Goal: Find specific page/section: Find specific page/section

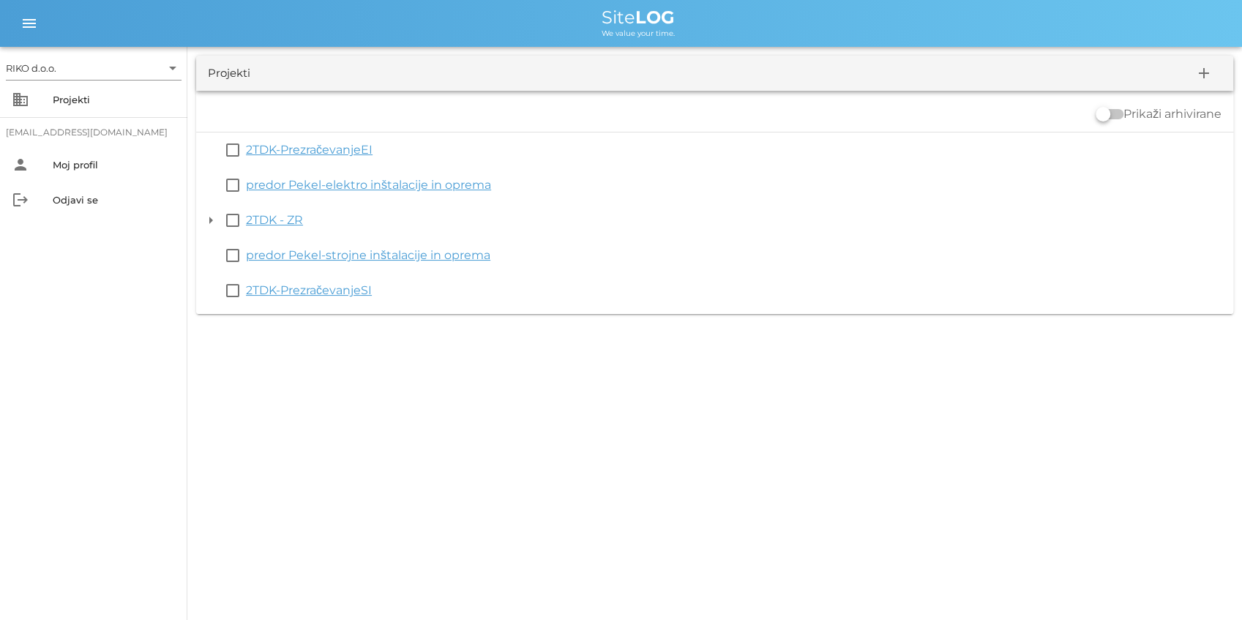
click at [206, 218] on button "arrow_drop_down" at bounding box center [211, 221] width 18 height 18
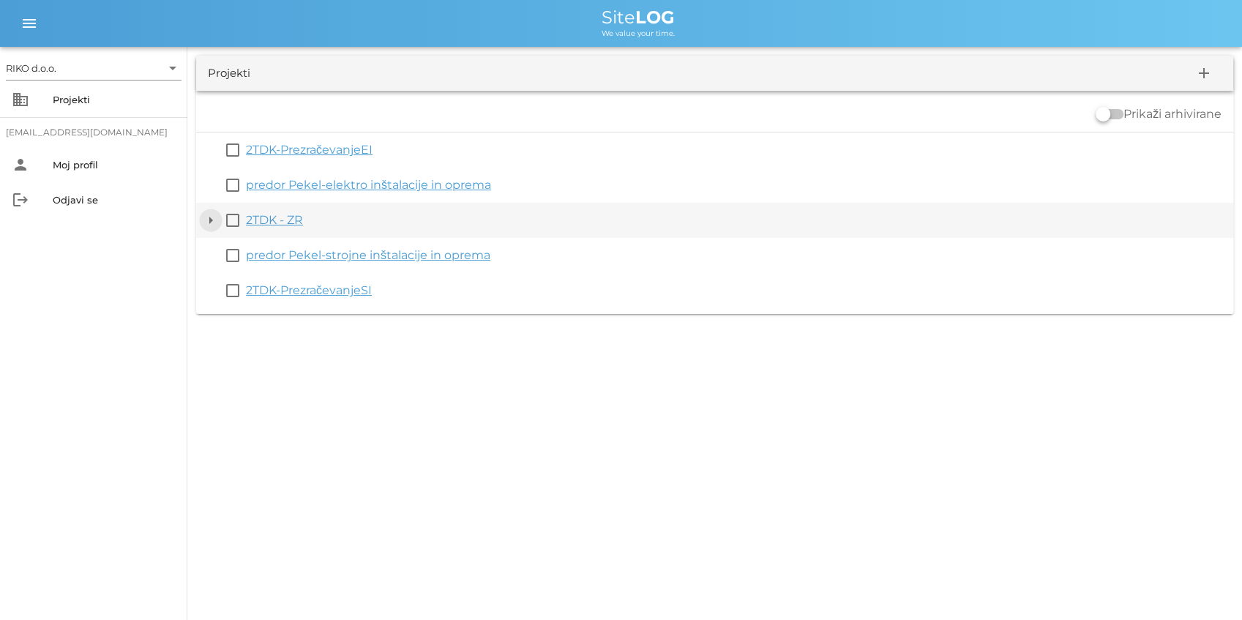
click at [205, 214] on button "arrow_drop_down" at bounding box center [211, 221] width 18 height 18
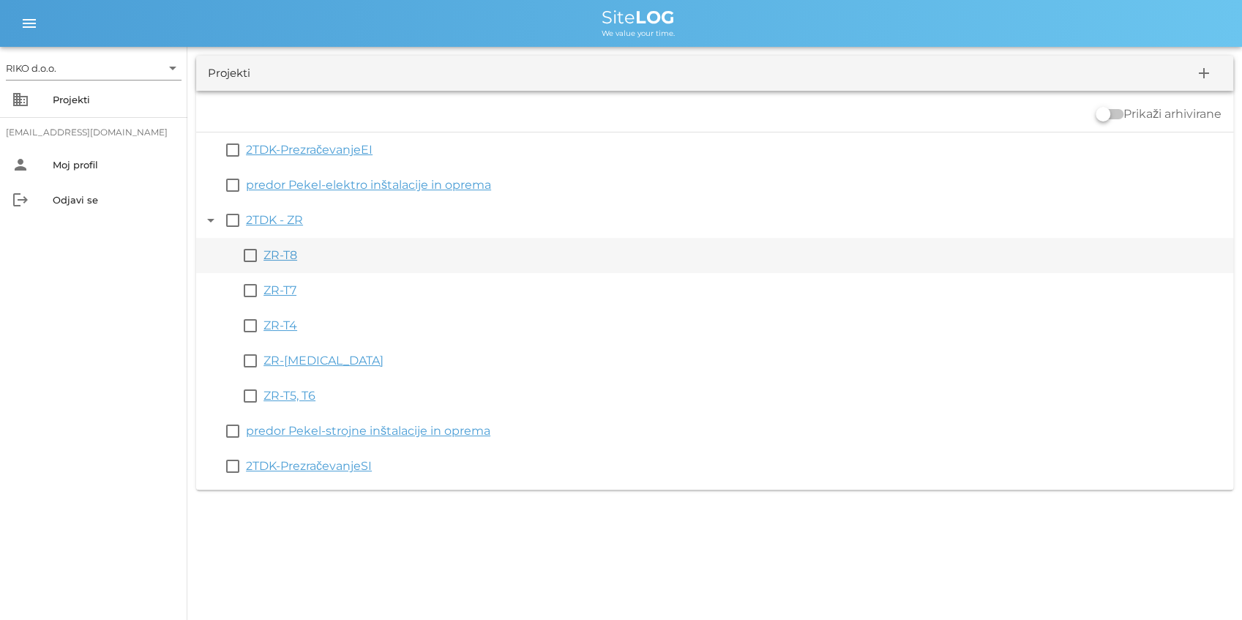
click at [284, 253] on link "ZR-T8" at bounding box center [281, 255] width 34 height 14
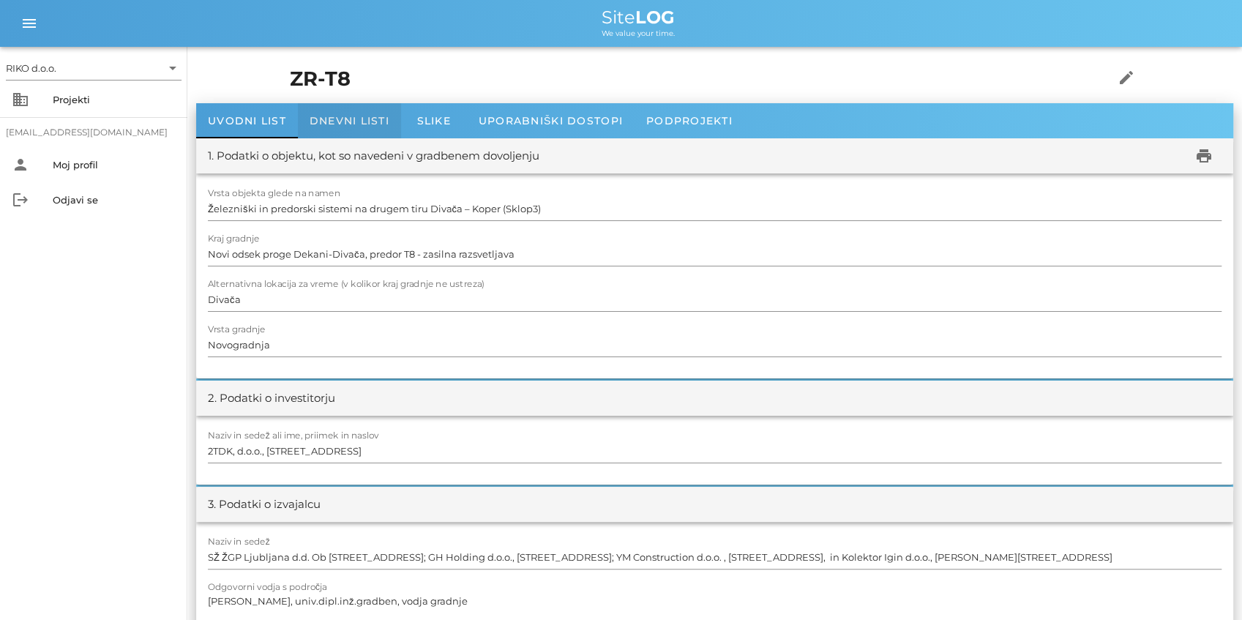
click at [337, 117] on span "Dnevni listi" at bounding box center [350, 120] width 80 height 13
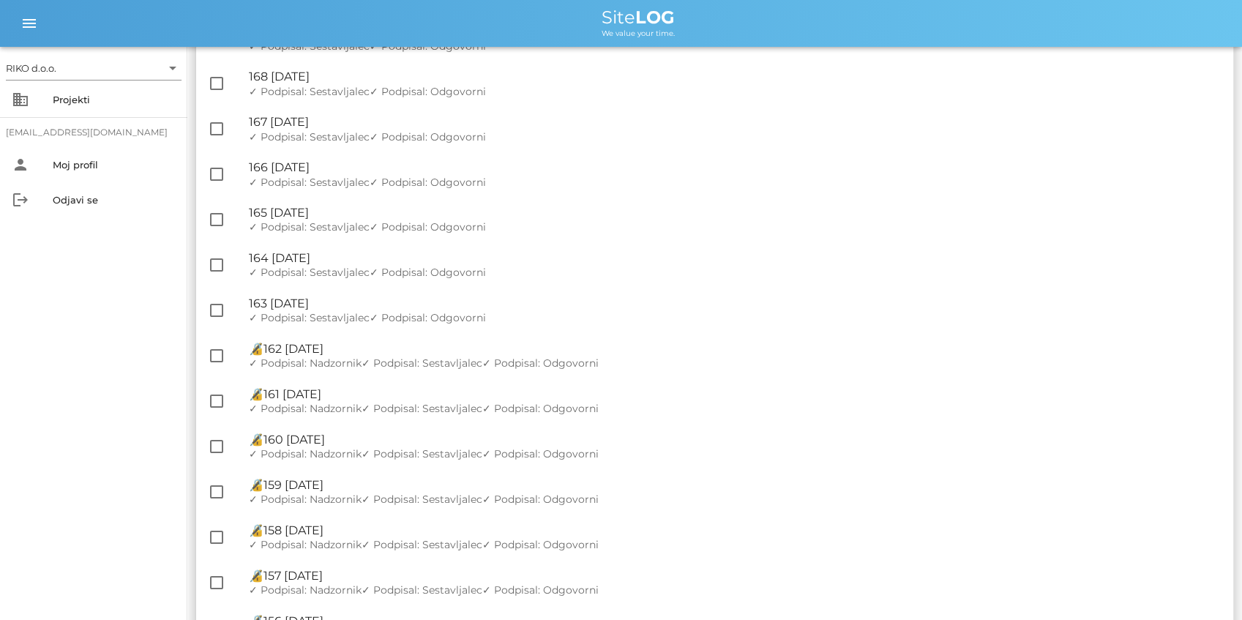
scroll to position [976, 0]
